Goal: Navigation & Orientation: Find specific page/section

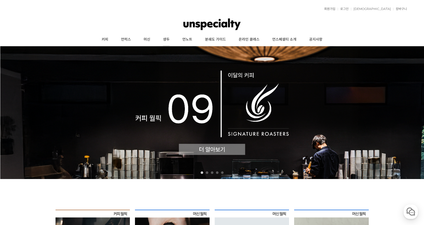
click at [175, 40] on link "생두" at bounding box center [166, 39] width 19 height 13
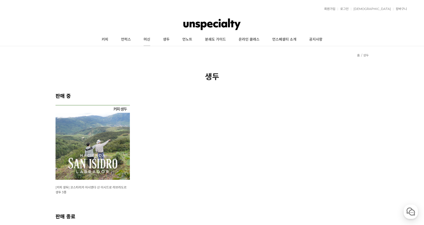
click at [150, 40] on link "머신" at bounding box center [146, 39] width 19 height 13
